Goal: Information Seeking & Learning: Learn about a topic

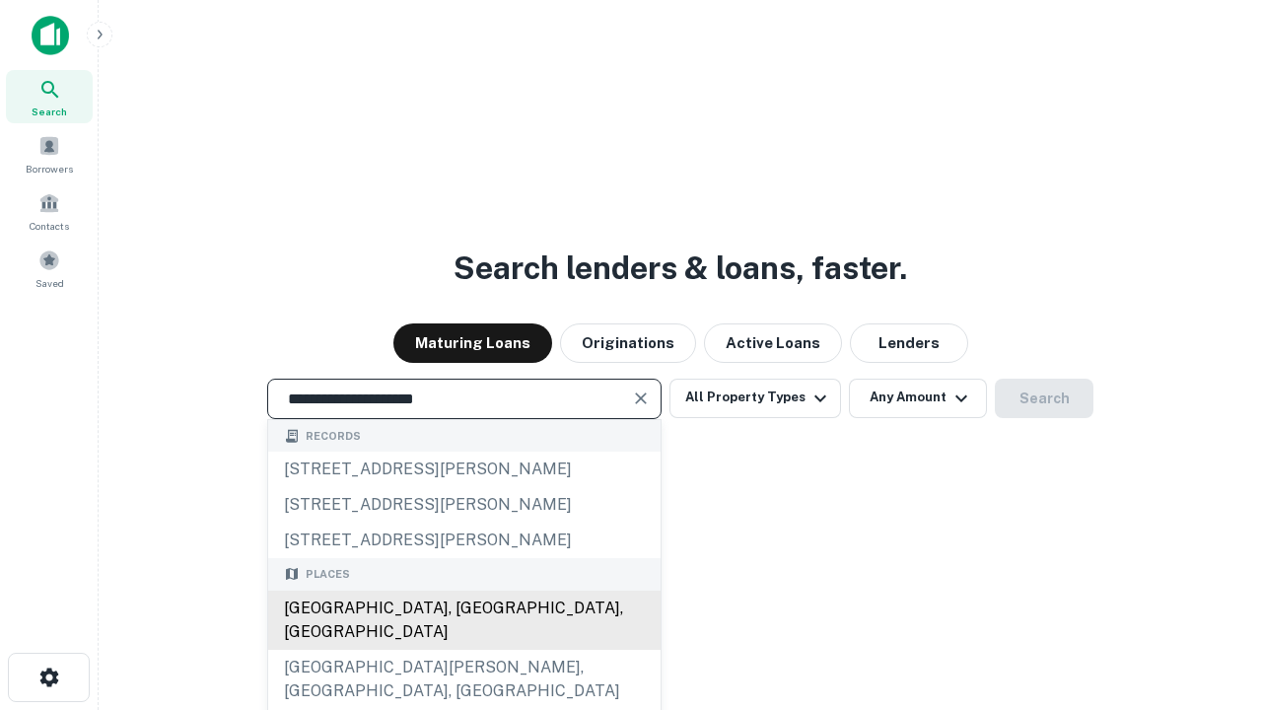
click at [464, 650] on div "[GEOGRAPHIC_DATA], [GEOGRAPHIC_DATA], [GEOGRAPHIC_DATA]" at bounding box center [464, 620] width 393 height 59
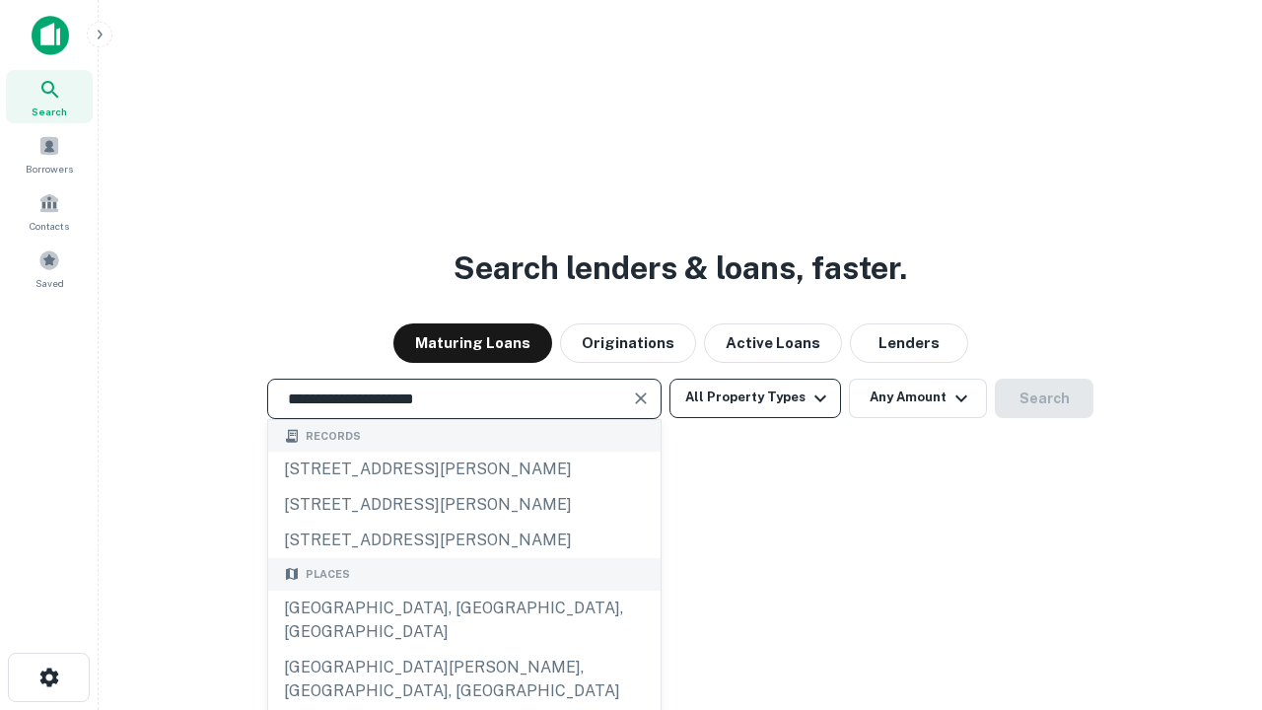
click at [755, 397] on button "All Property Types" at bounding box center [756, 398] width 172 height 39
type input "**********"
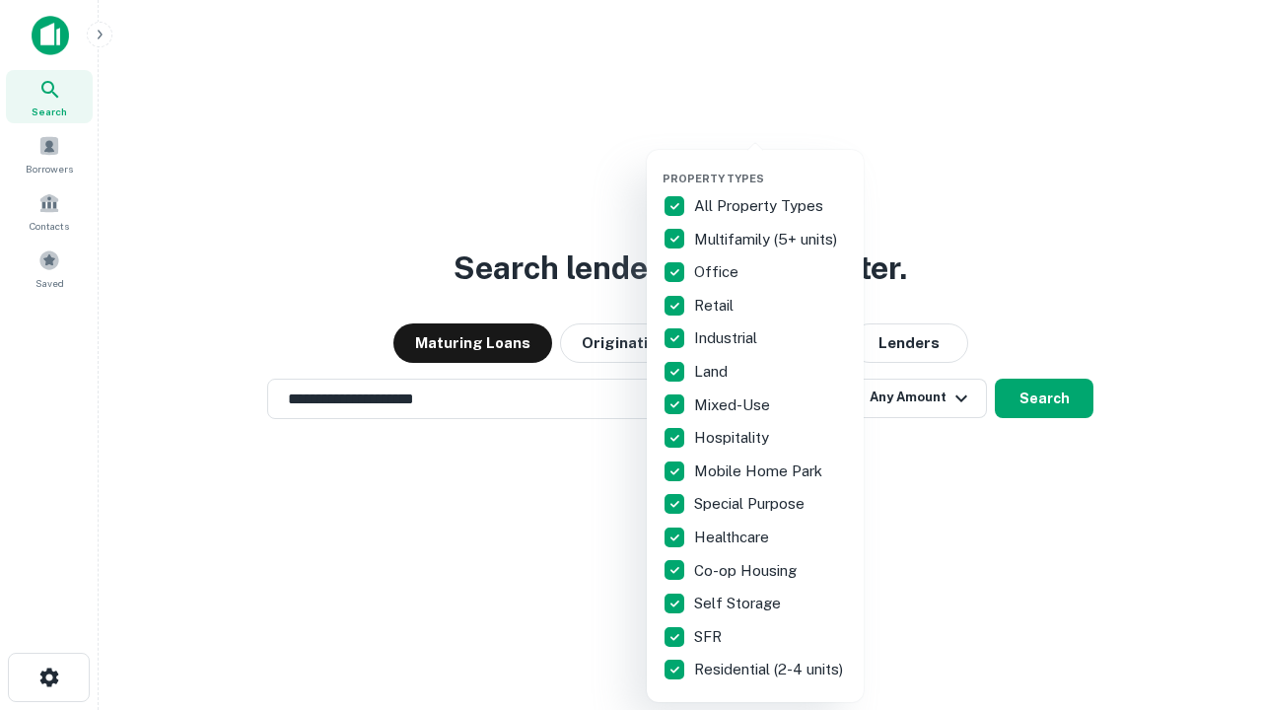
click at [771, 166] on button "button" at bounding box center [771, 166] width 217 height 1
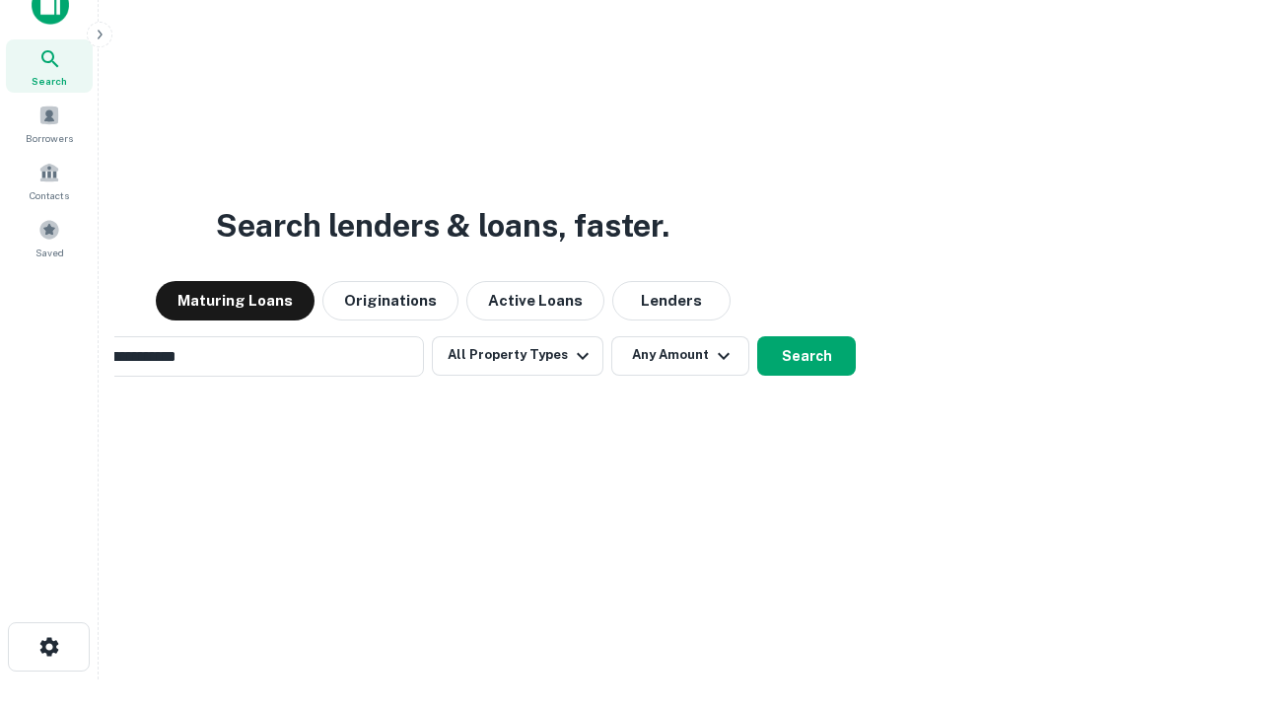
scroll to position [32, 0]
click at [611, 335] on button "Any Amount" at bounding box center [680, 354] width 138 height 39
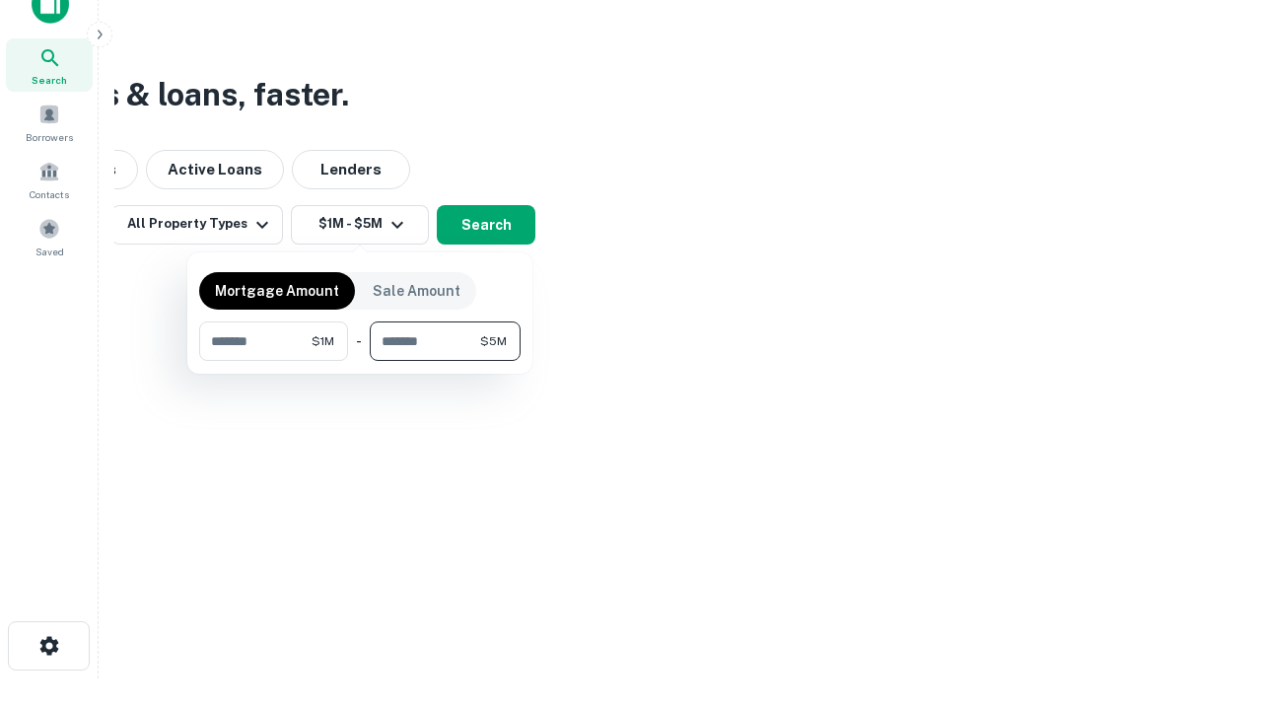
type input "*******"
click at [360, 361] on button "button" at bounding box center [360, 361] width 322 height 1
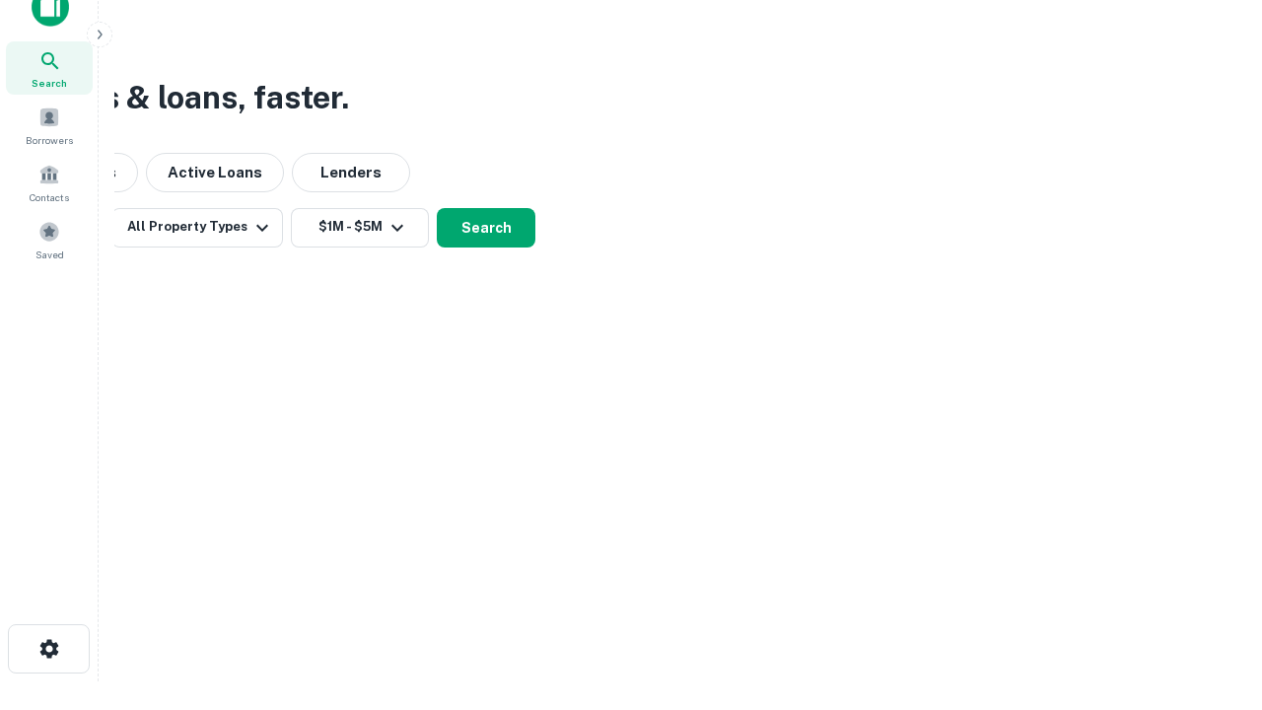
scroll to position [12, 364]
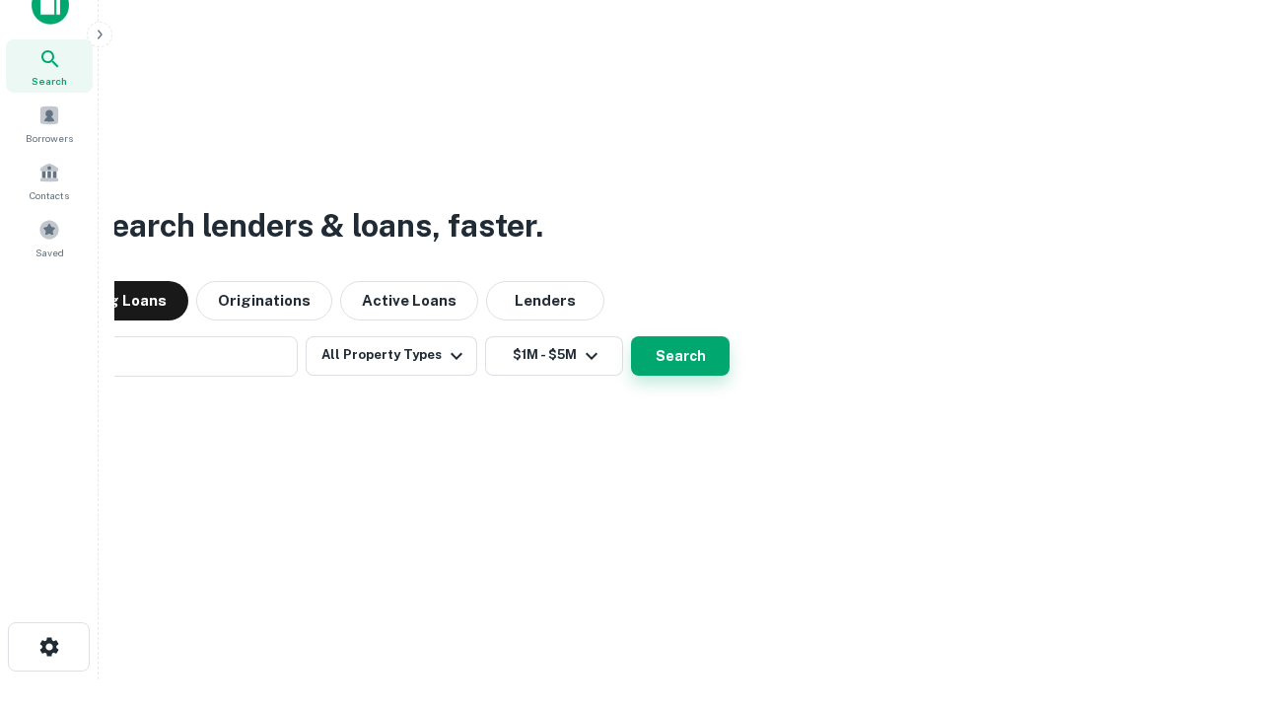
click at [631, 336] on button "Search" at bounding box center [680, 355] width 99 height 39
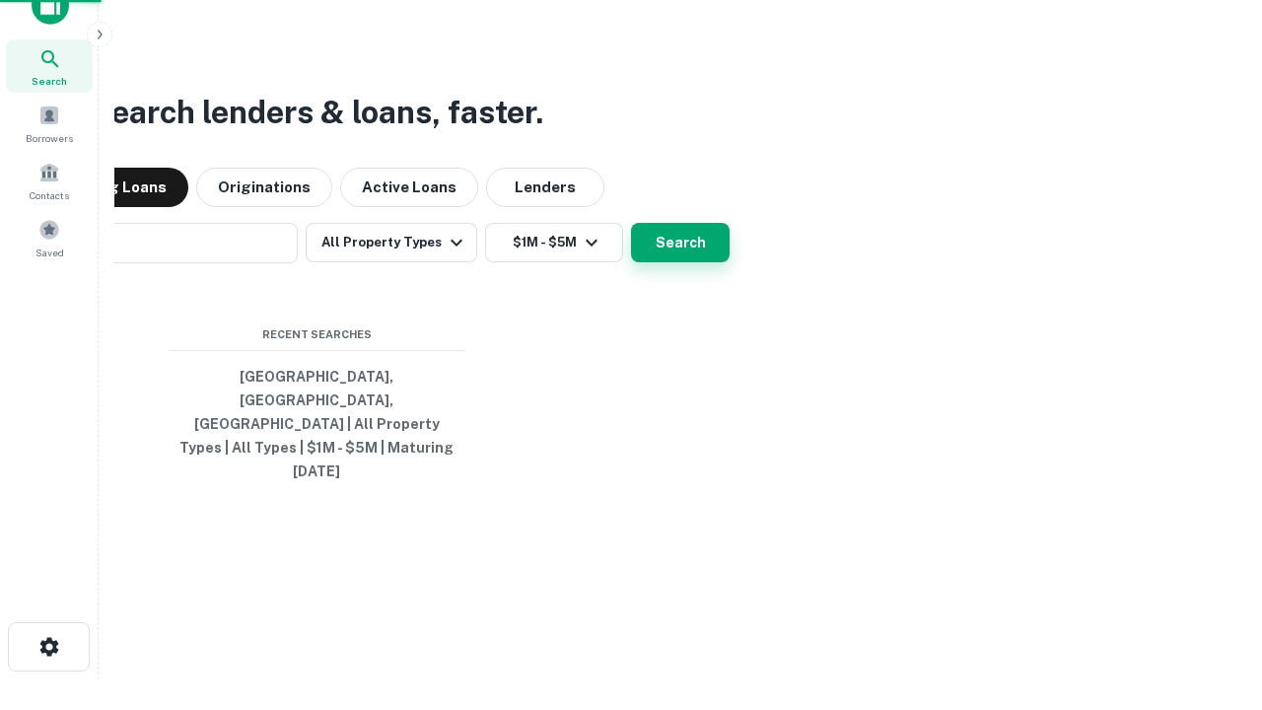
scroll to position [52, 558]
